Goal: Transaction & Acquisition: Subscribe to service/newsletter

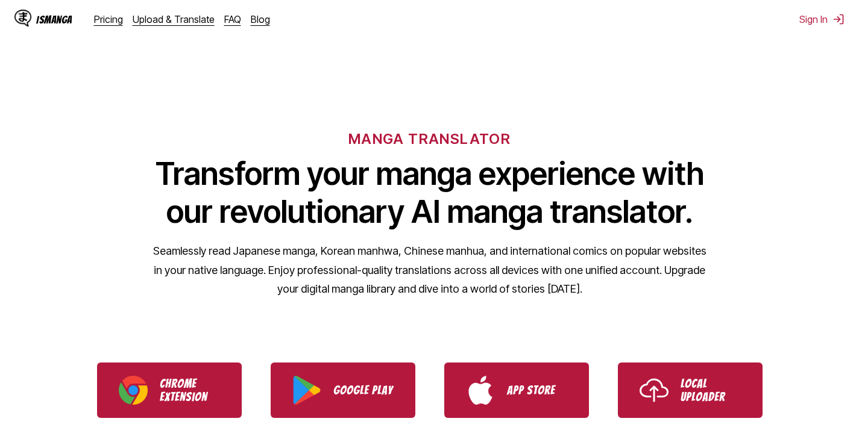
click at [413, 81] on div "MANGA TRANSLATOR Transform your manga experience with our revolutionary AI mang…" at bounding box center [429, 195] width 859 height 230
click at [113, 20] on link "Pricing" at bounding box center [108, 19] width 29 height 12
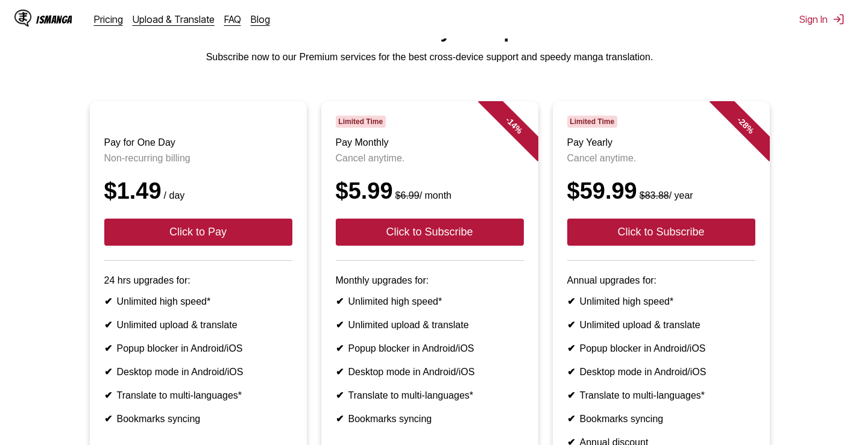
scroll to position [298, 0]
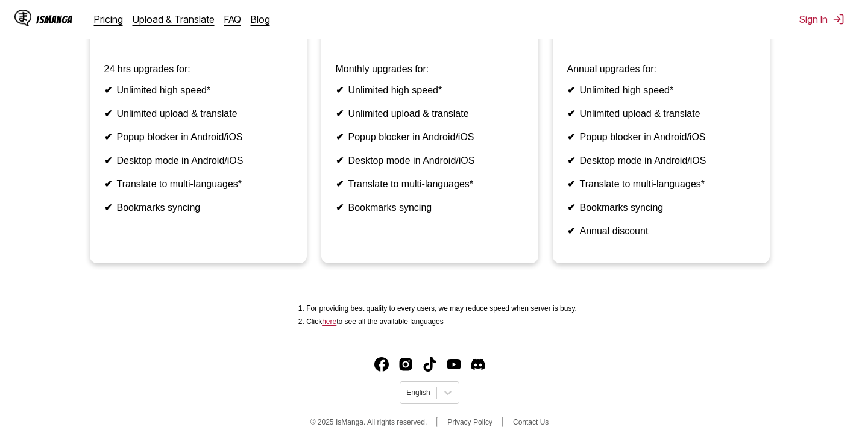
click at [394, 184] on li "✔ Translate to multi-languages*" at bounding box center [430, 183] width 188 height 11
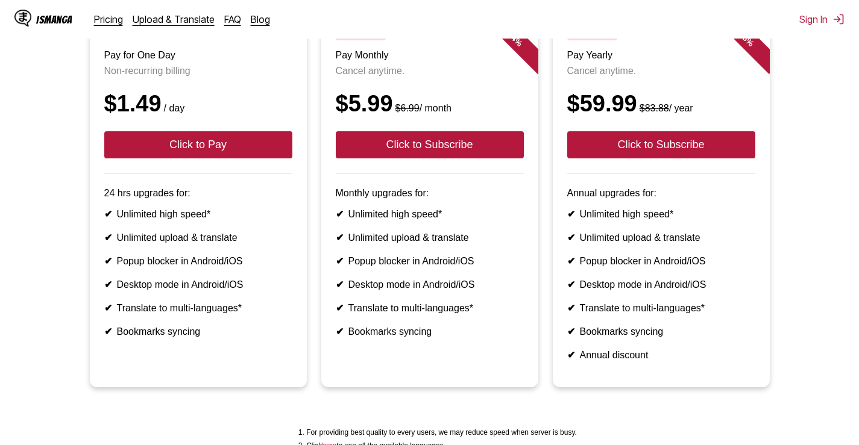
scroll to position [118, 0]
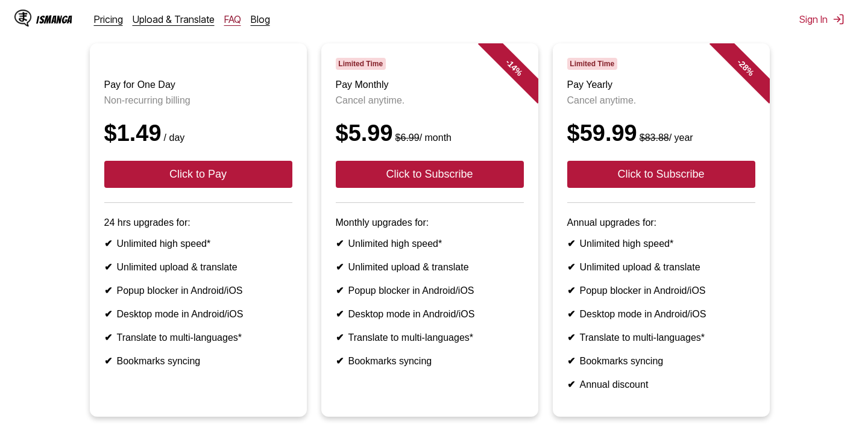
click at [227, 18] on link "FAQ" at bounding box center [232, 19] width 17 height 12
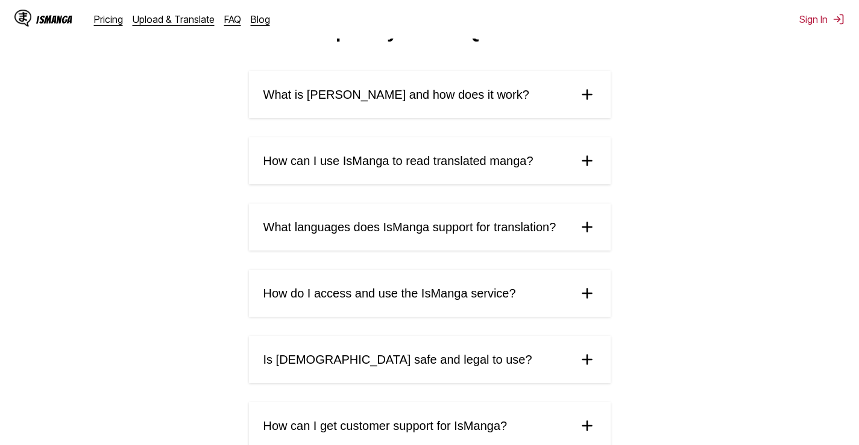
scroll to position [60, 0]
click at [433, 234] on span "What languages does IsManga support for translation?" at bounding box center [409, 227] width 293 height 14
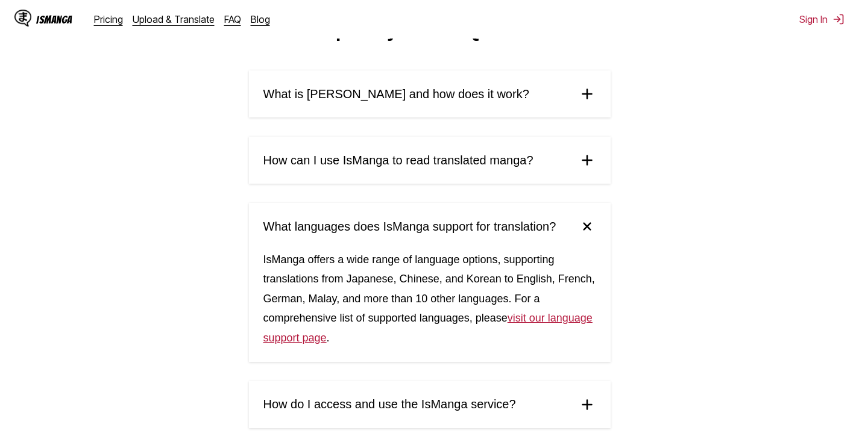
click at [536, 325] on link "visit our language support page" at bounding box center [427, 327] width 329 height 31
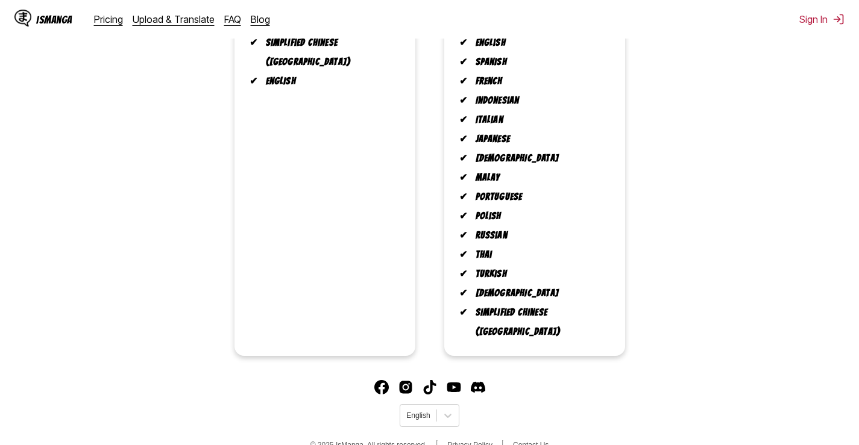
scroll to position [334, 0]
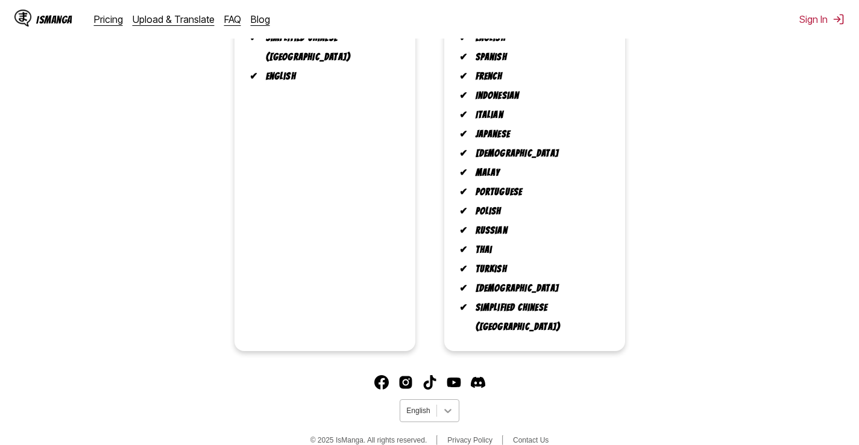
click at [449, 409] on icon at bounding box center [447, 411] width 7 height 4
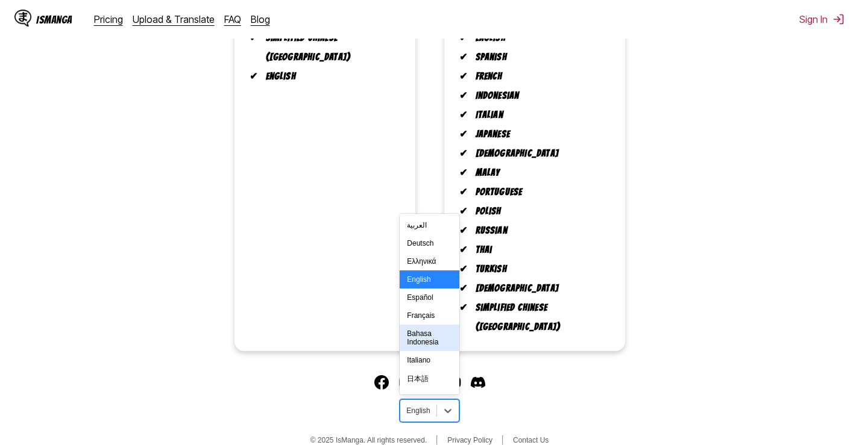
scroll to position [210, 0]
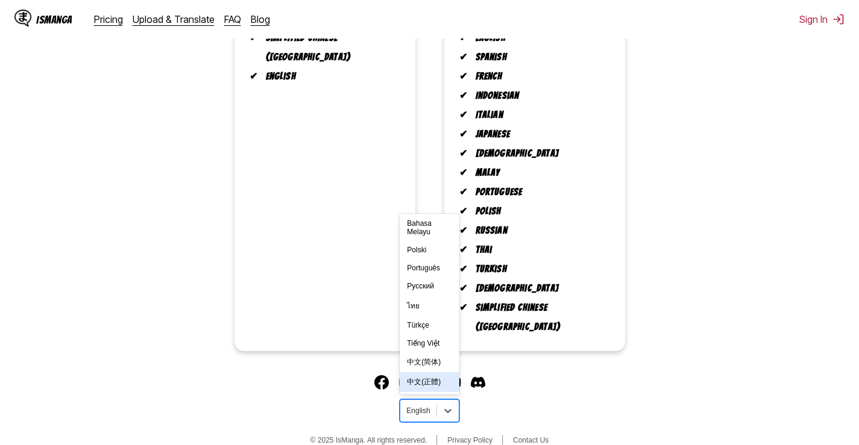
click at [424, 372] on div "中文(正體)" at bounding box center [429, 382] width 59 height 20
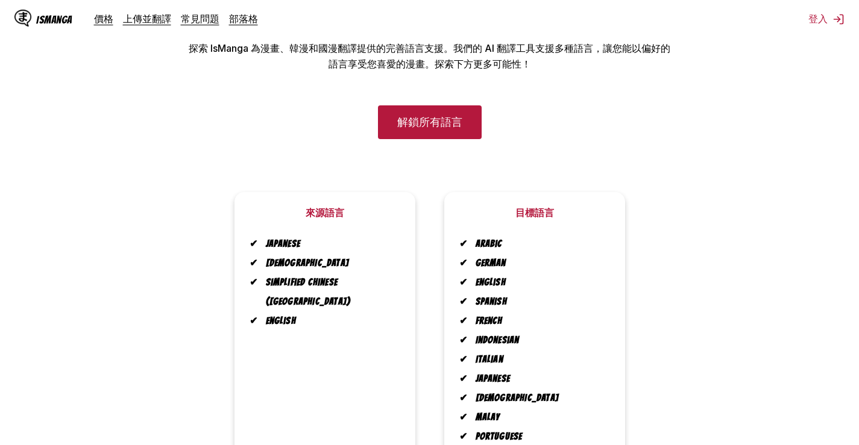
scroll to position [19, 0]
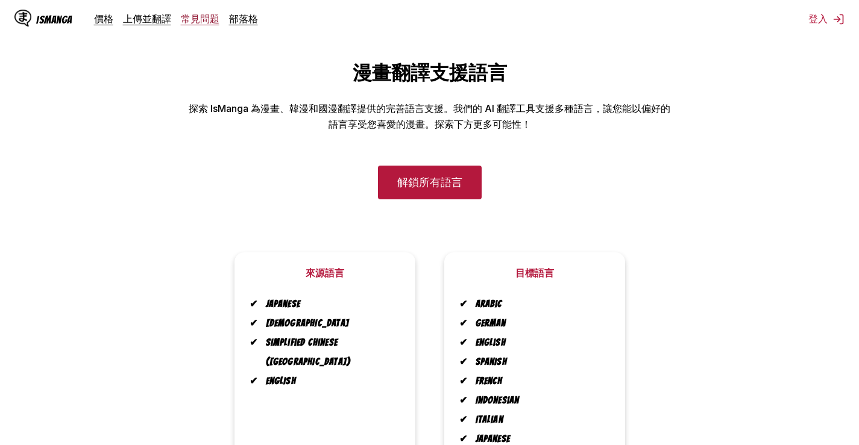
click at [198, 22] on link "常見問題" at bounding box center [200, 19] width 39 height 12
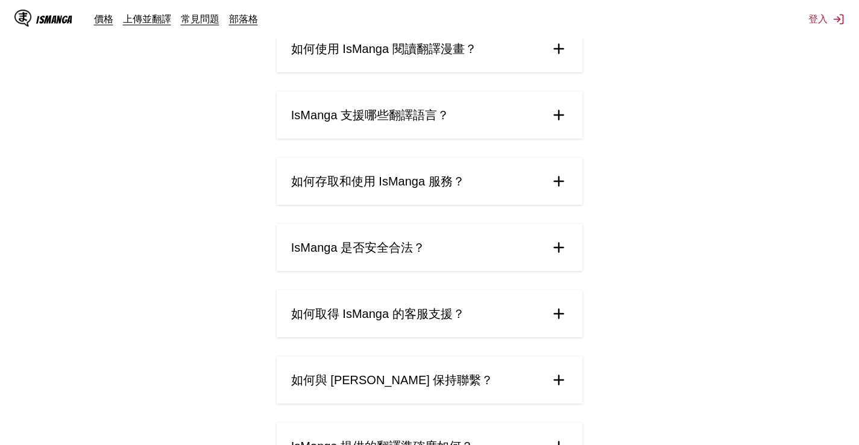
scroll to position [181, 0]
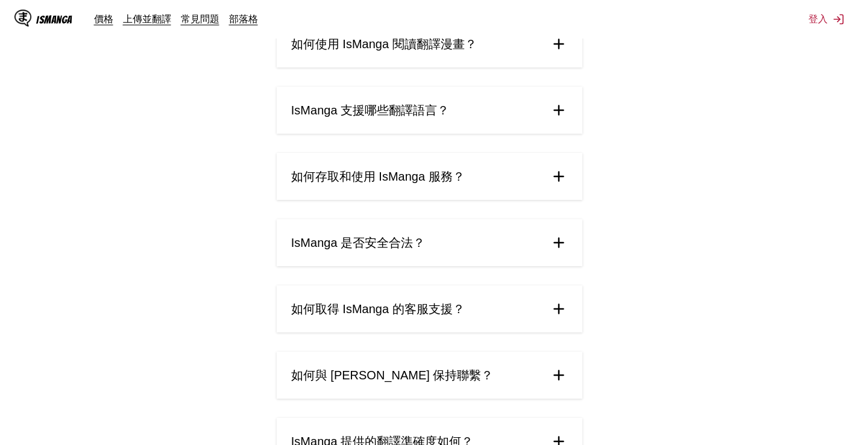
click at [392, 259] on summary "IsManga 是否安全合法？" at bounding box center [430, 242] width 306 height 47
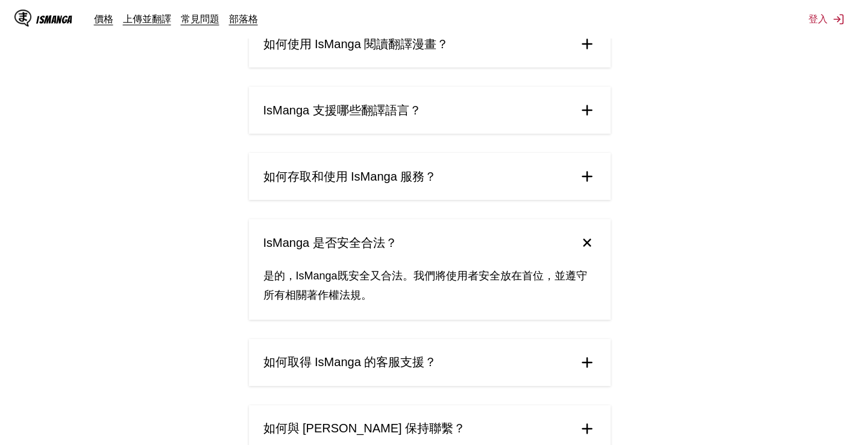
click at [592, 243] on img at bounding box center [586, 242] width 25 height 25
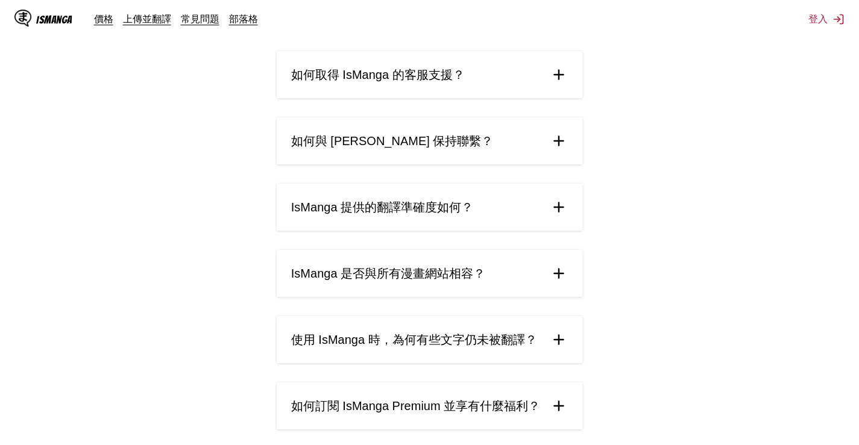
scroll to position [422, 0]
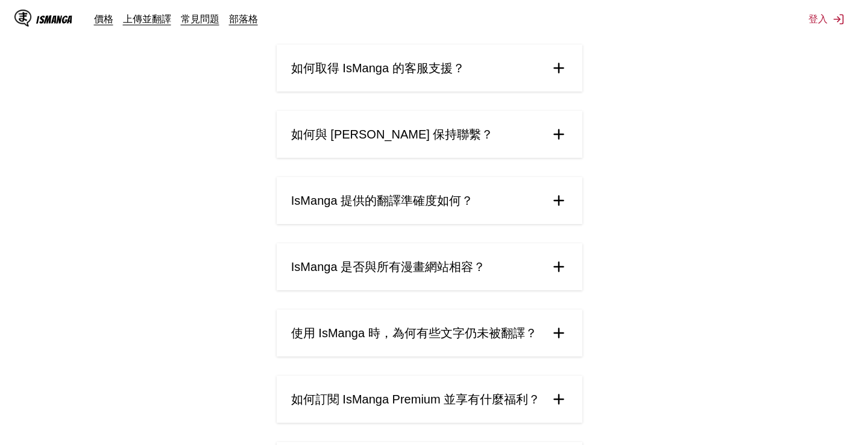
click at [483, 267] on span "IsManga 是否與所有漫畫網站相容？" at bounding box center [388, 267] width 194 height 16
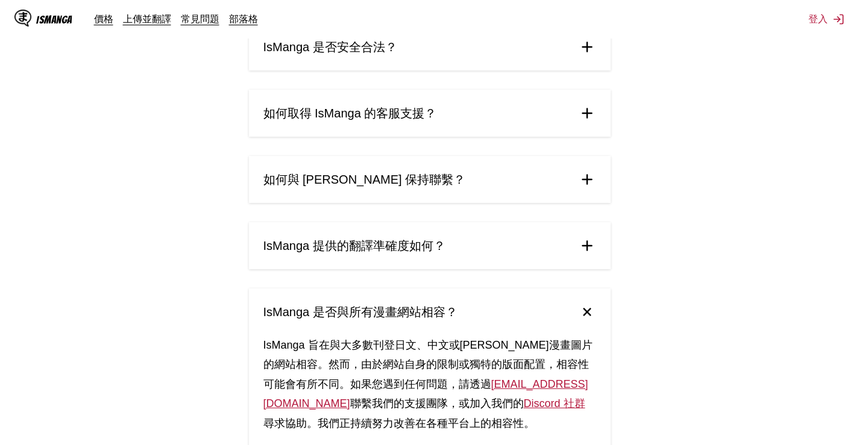
scroll to position [542, 0]
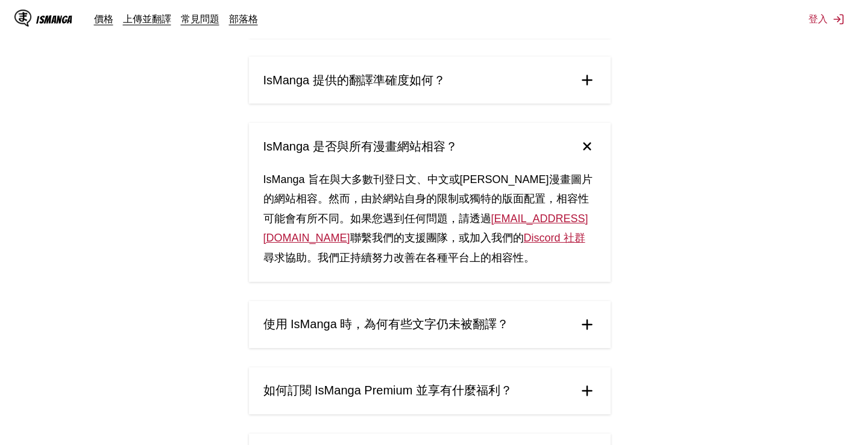
click at [511, 313] on summary "使用 IsManga 時，為何有些文字仍未被翻譯？" at bounding box center [430, 324] width 362 height 47
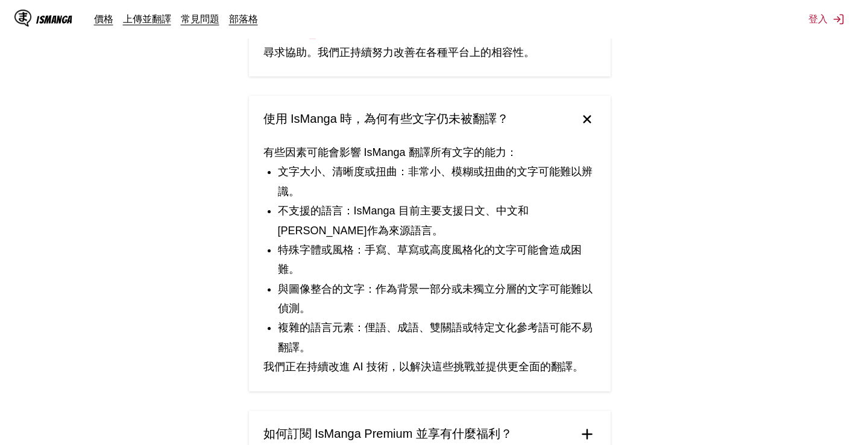
scroll to position [784, 0]
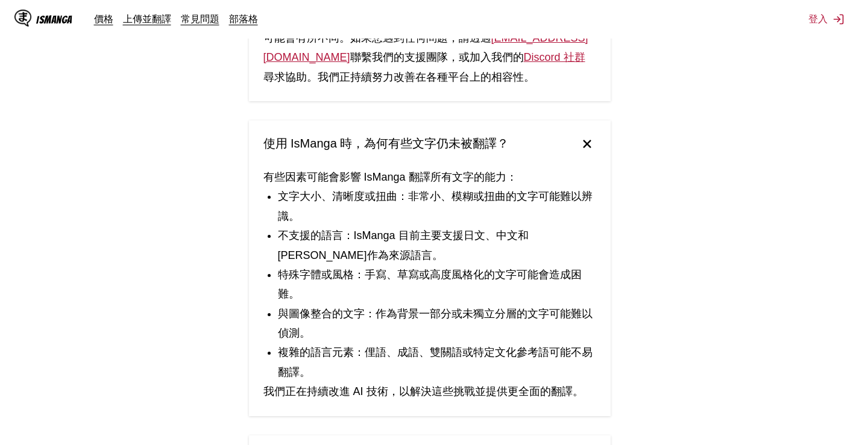
click at [586, 147] on img at bounding box center [586, 143] width 25 height 25
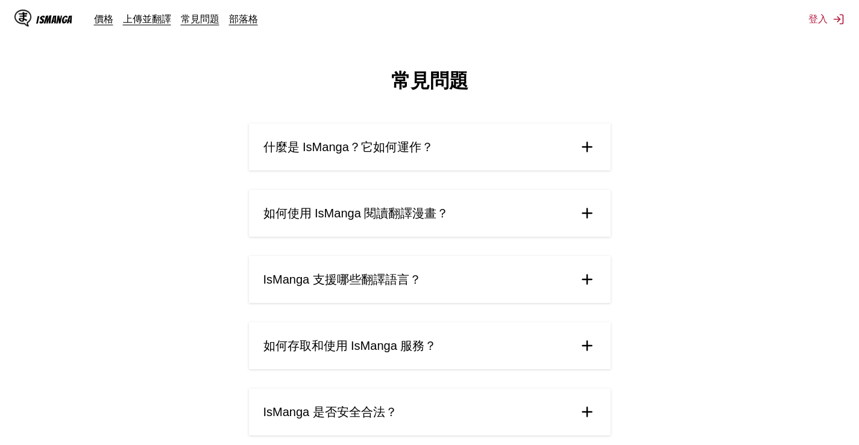
scroll to position [0, 0]
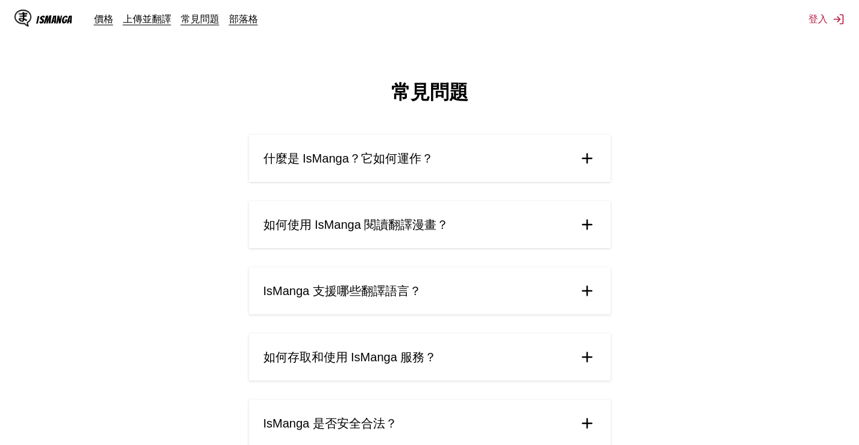
scroll to position [19, 0]
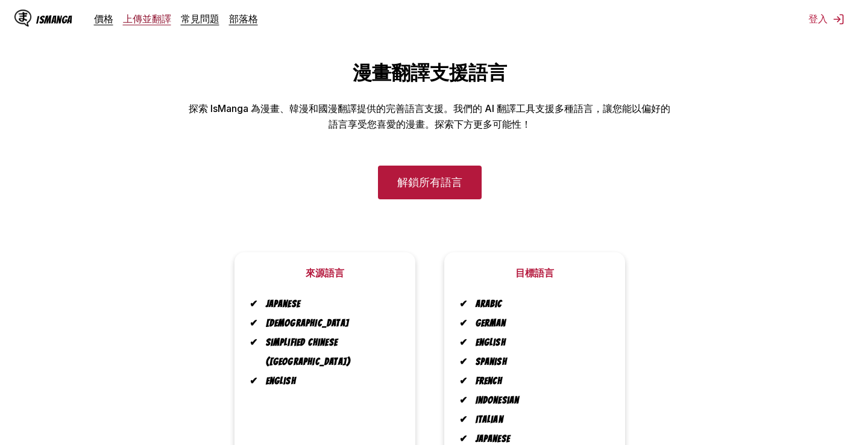
click at [155, 21] on link "上傳並翻譯" at bounding box center [147, 19] width 48 height 12
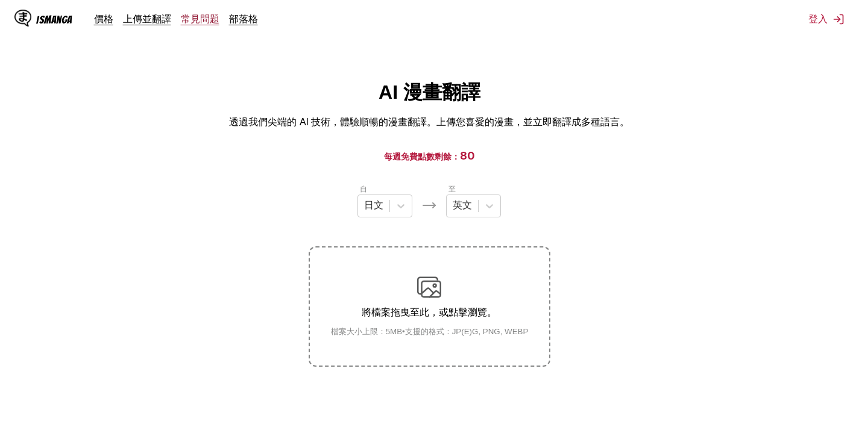
click at [190, 24] on link "常見問題" at bounding box center [200, 19] width 39 height 12
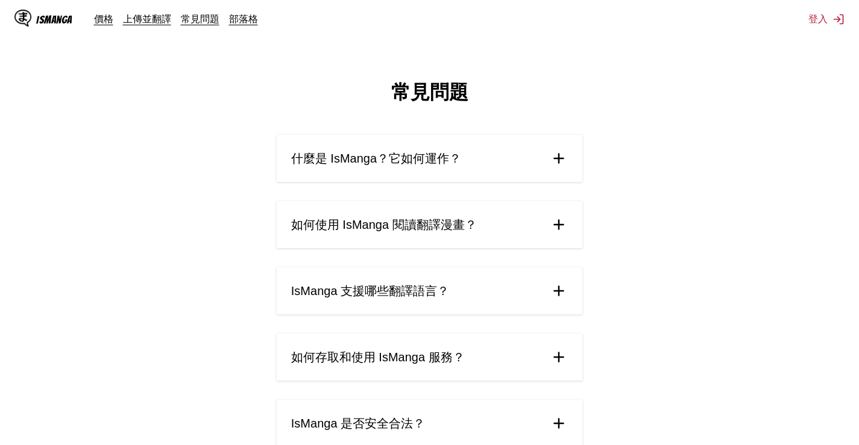
click at [310, 224] on span "如何使用 IsManga 閱讀翻譯漫畫？" at bounding box center [384, 225] width 186 height 16
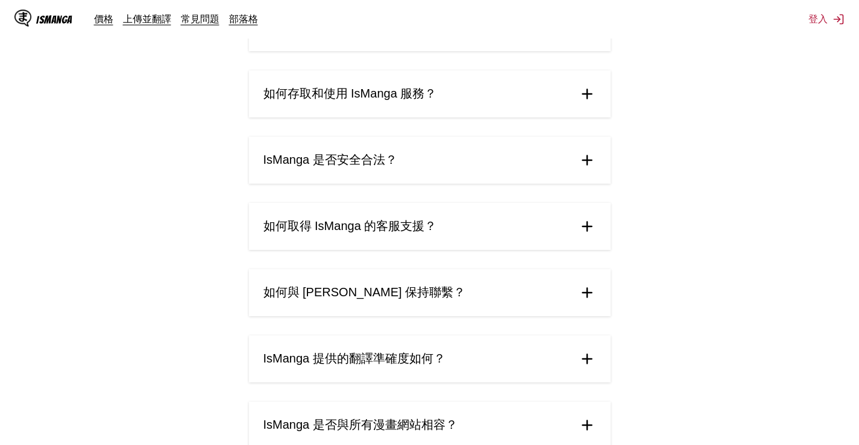
scroll to position [362, 0]
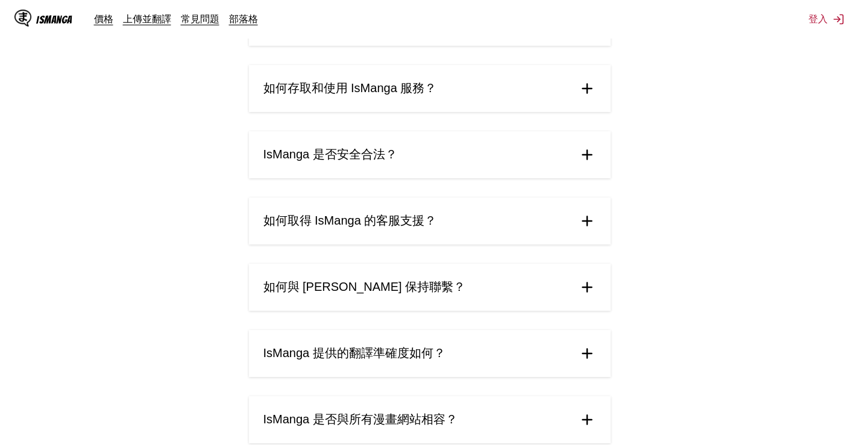
click at [336, 113] on div "什麼是 IsManga？它如何運作？ IsManga 是一個創新的 AI 驅動漫畫翻譯服務，讓您能即時將日文、中文、韓文的原始漫畫、條漫、韓漫及其他漫畫作品翻…" at bounding box center [430, 207] width 362 height 869
click at [334, 102] on summary "如何存取和使用 IsManga 服務？" at bounding box center [430, 88] width 362 height 47
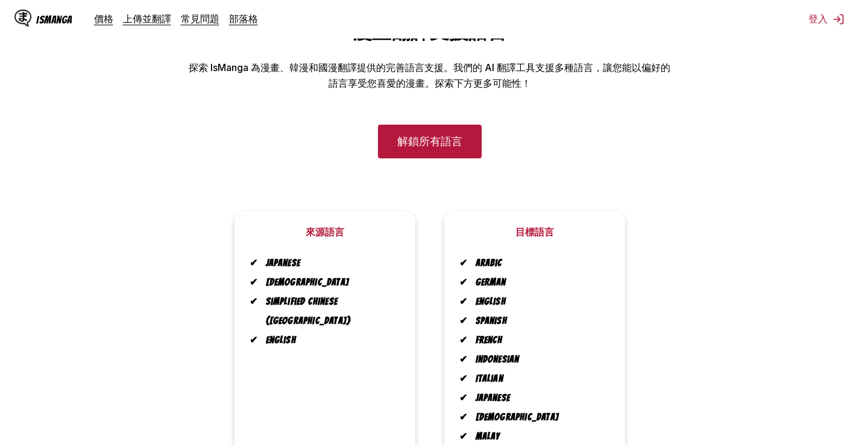
scroll to position [118, 0]
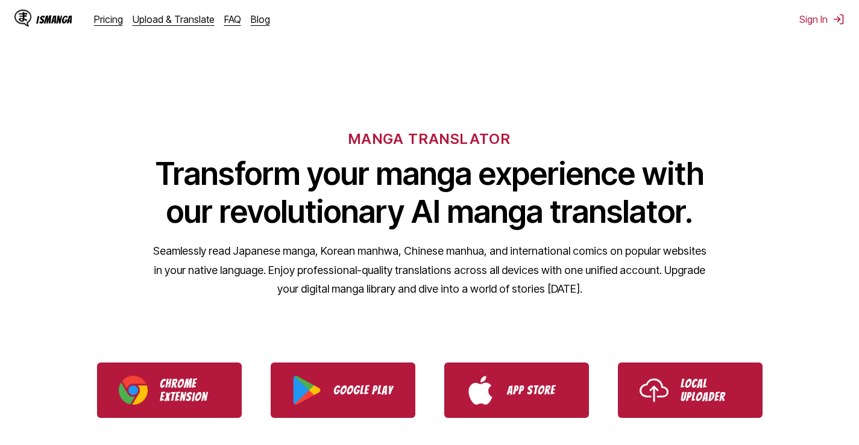
click at [43, 17] on div "IsManga" at bounding box center [54, 19] width 36 height 11
click at [122, 18] on div "Pricing Upload & Translate FAQ Blog" at bounding box center [187, 19] width 186 height 12
click at [118, 21] on link "Pricing" at bounding box center [108, 19] width 29 height 12
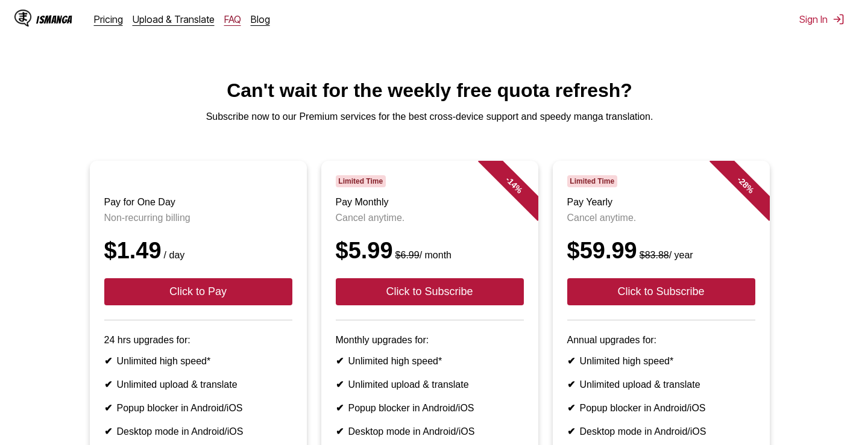
click at [231, 17] on link "FAQ" at bounding box center [232, 19] width 17 height 12
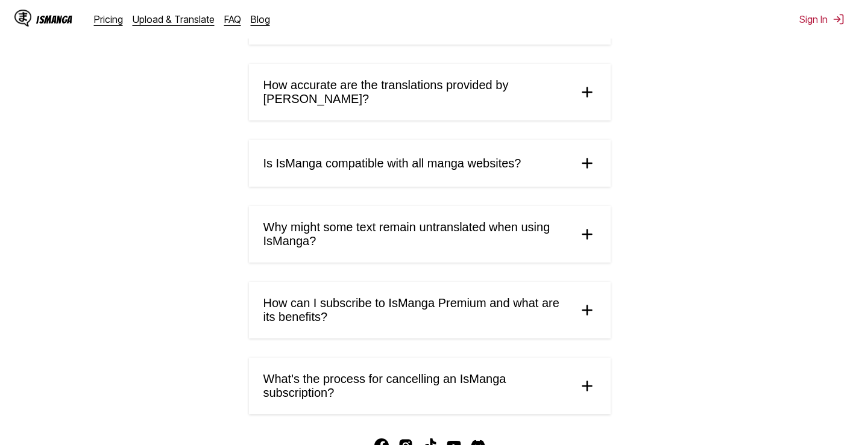
scroll to position [621, 0]
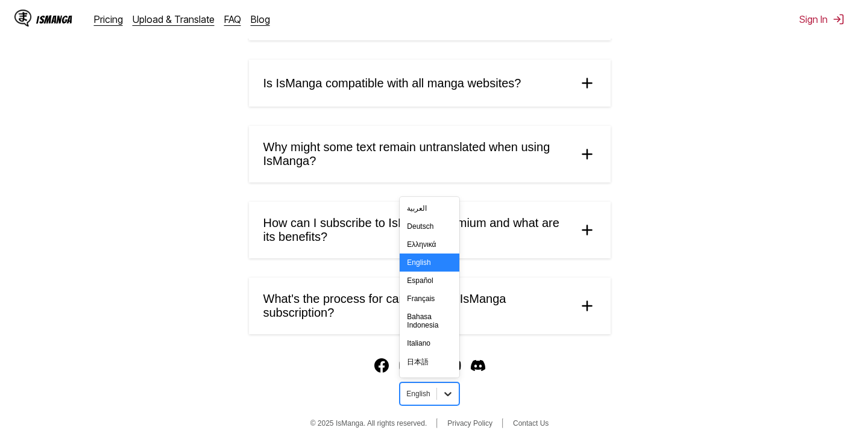
click at [438, 397] on div at bounding box center [448, 394] width 22 height 22
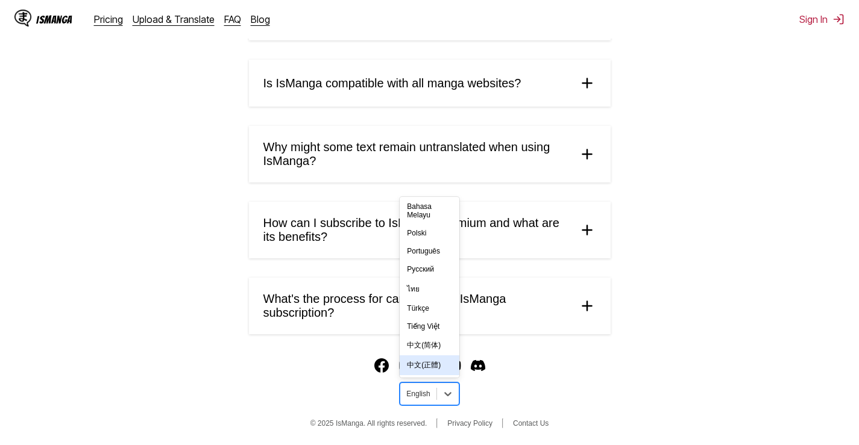
click at [424, 365] on div "中文(正體)" at bounding box center [429, 366] width 59 height 20
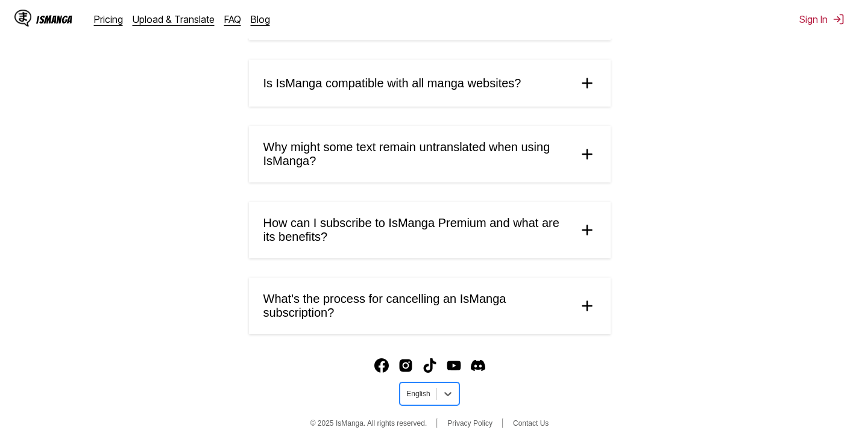
scroll to position [577, 0]
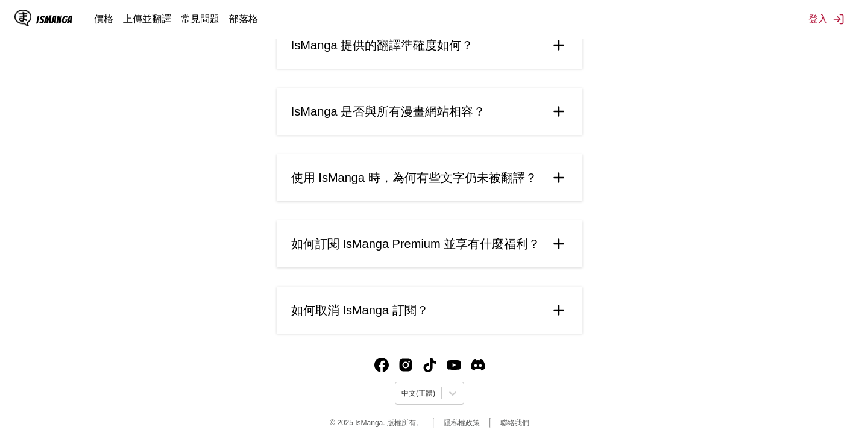
click at [435, 324] on summary "如何取消 IsManga 訂閱？" at bounding box center [430, 310] width 306 height 47
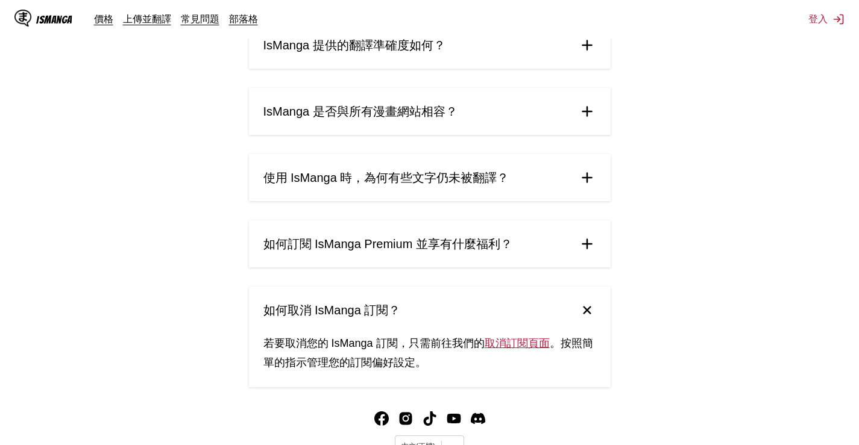
click at [436, 304] on summary "如何取消 IsManga 訂閱？" at bounding box center [430, 310] width 362 height 47
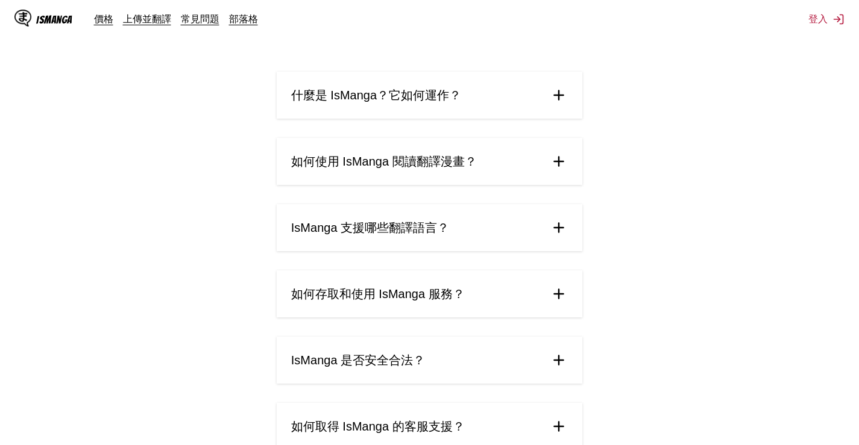
scroll to position [35, 0]
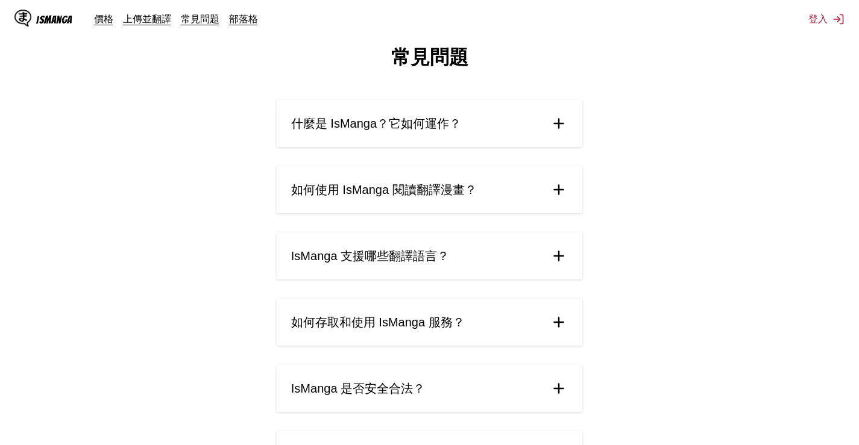
click at [435, 203] on summary "如何使用 IsManga 閱讀翻譯漫畫？" at bounding box center [430, 189] width 306 height 47
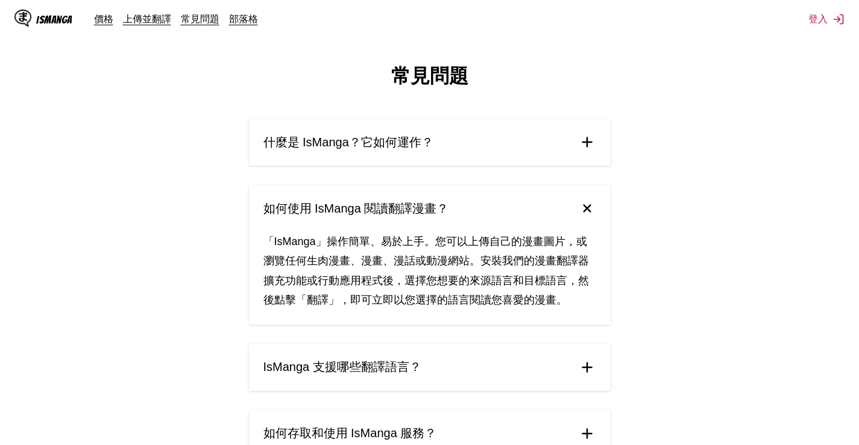
scroll to position [0, 0]
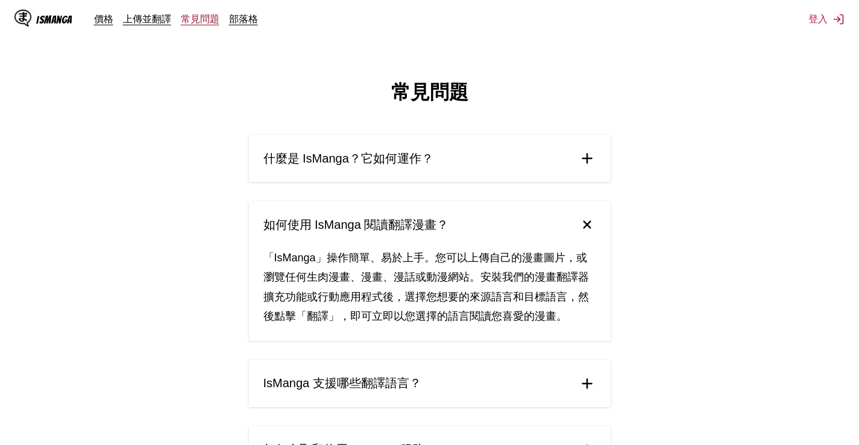
click at [207, 24] on link "常見問題" at bounding box center [200, 19] width 39 height 12
click at [140, 20] on link "上傳並翻譯" at bounding box center [147, 19] width 48 height 12
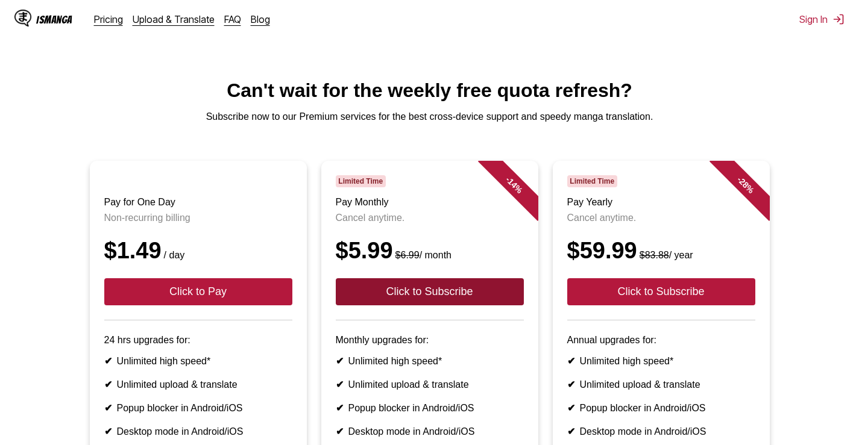
click at [462, 304] on button "Click to Subscribe" at bounding box center [430, 291] width 188 height 27
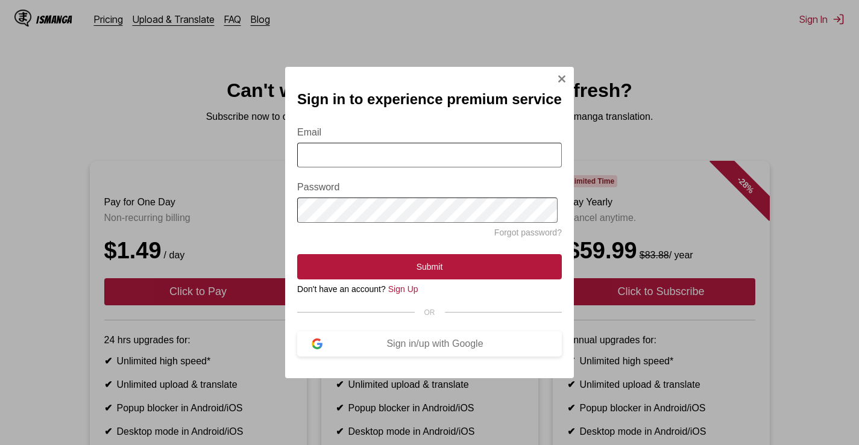
click at [447, 163] on input "Email" at bounding box center [429, 155] width 265 height 25
click at [406, 294] on link "Sign Up" at bounding box center [403, 289] width 30 height 10
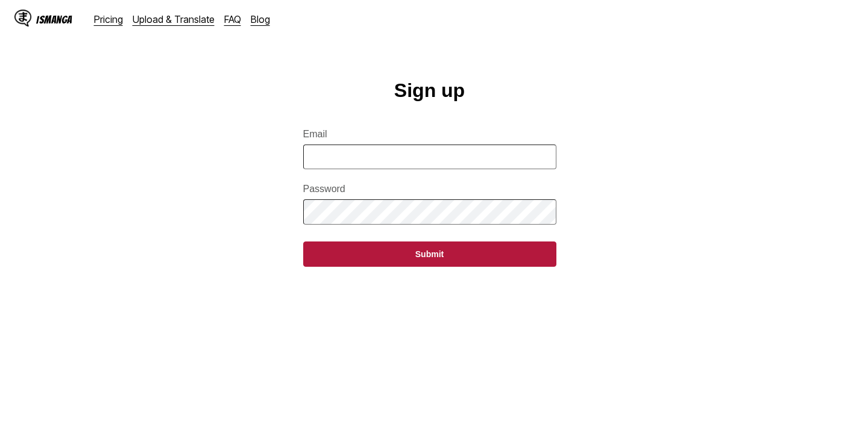
click at [407, 169] on input "Email" at bounding box center [429, 157] width 253 height 25
type input "**********"
click at [175, 189] on main "**********" at bounding box center [429, 280] width 859 height 401
drag, startPoint x: 303, startPoint y: 142, endPoint x: 53, endPoint y: 119, distance: 250.6
click at [57, 123] on main "**********" at bounding box center [429, 280] width 859 height 401
